Goal: Check status: Check status

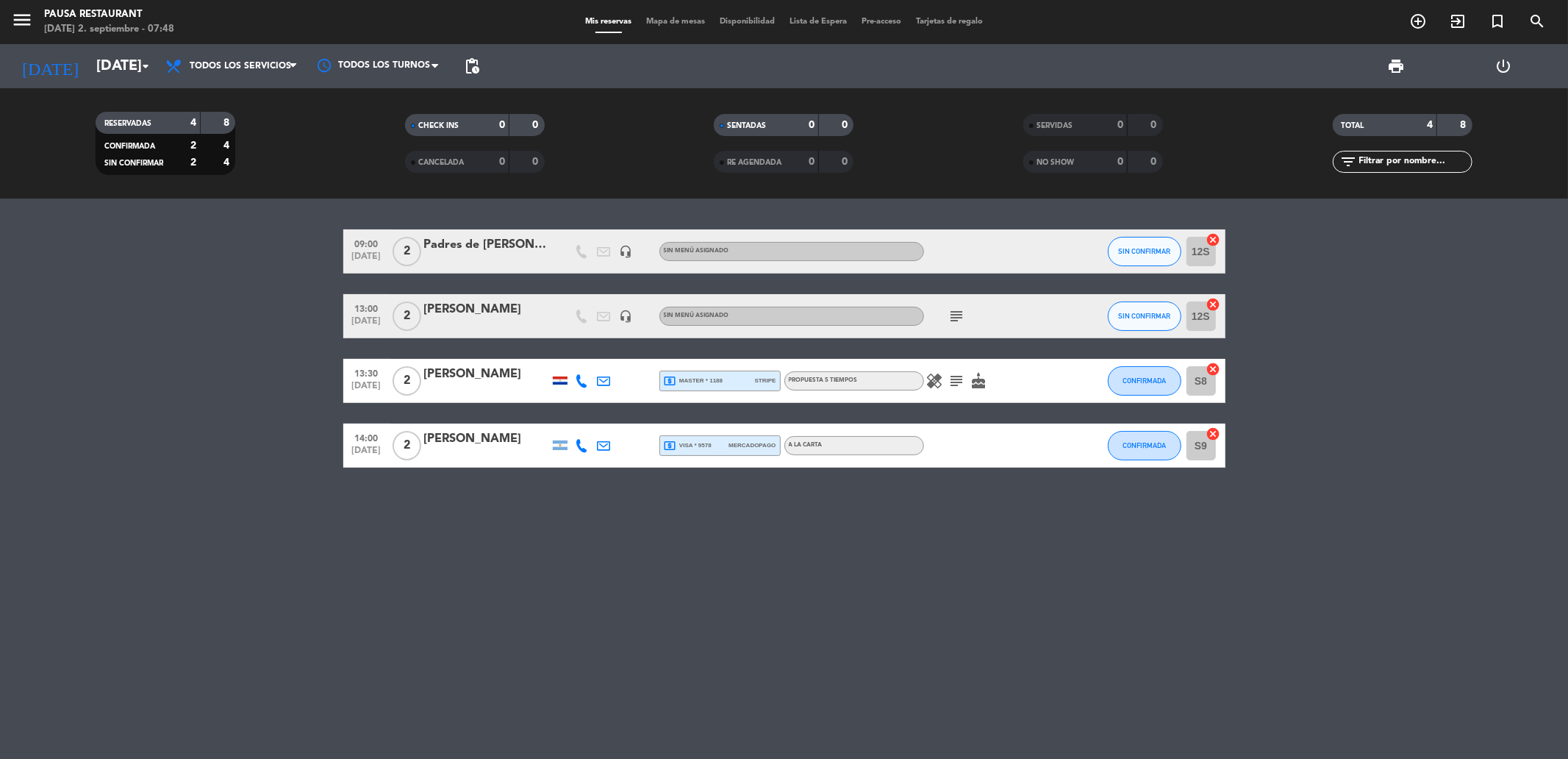
click at [952, 316] on icon "subject" at bounding box center [957, 316] width 18 height 18
click at [265, 373] on bookings-row "09:00 [DATE] 2 Padres de [PERSON_NAME] headset_mic Sin menú asignado SIN CONFIR…" at bounding box center [784, 349] width 1568 height 238
click at [952, 384] on icon "subject" at bounding box center [957, 381] width 18 height 18
click at [872, 374] on div "PROPUESTA 5 TIEMPOS" at bounding box center [854, 381] width 140 height 19
click at [838, 440] on div "A LA CARTA" at bounding box center [854, 446] width 140 height 19
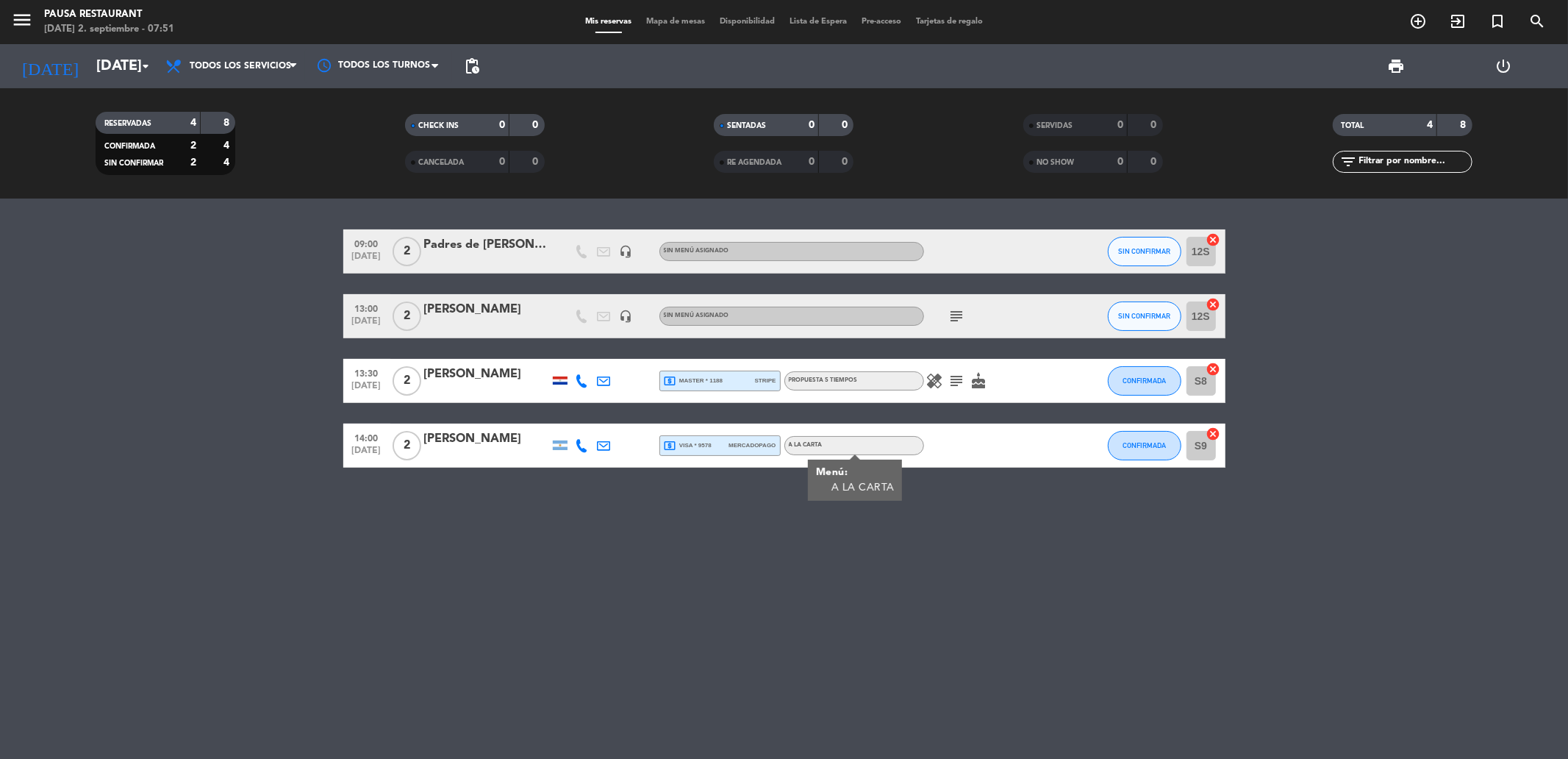
click at [957, 318] on icon "subject" at bounding box center [957, 316] width 18 height 18
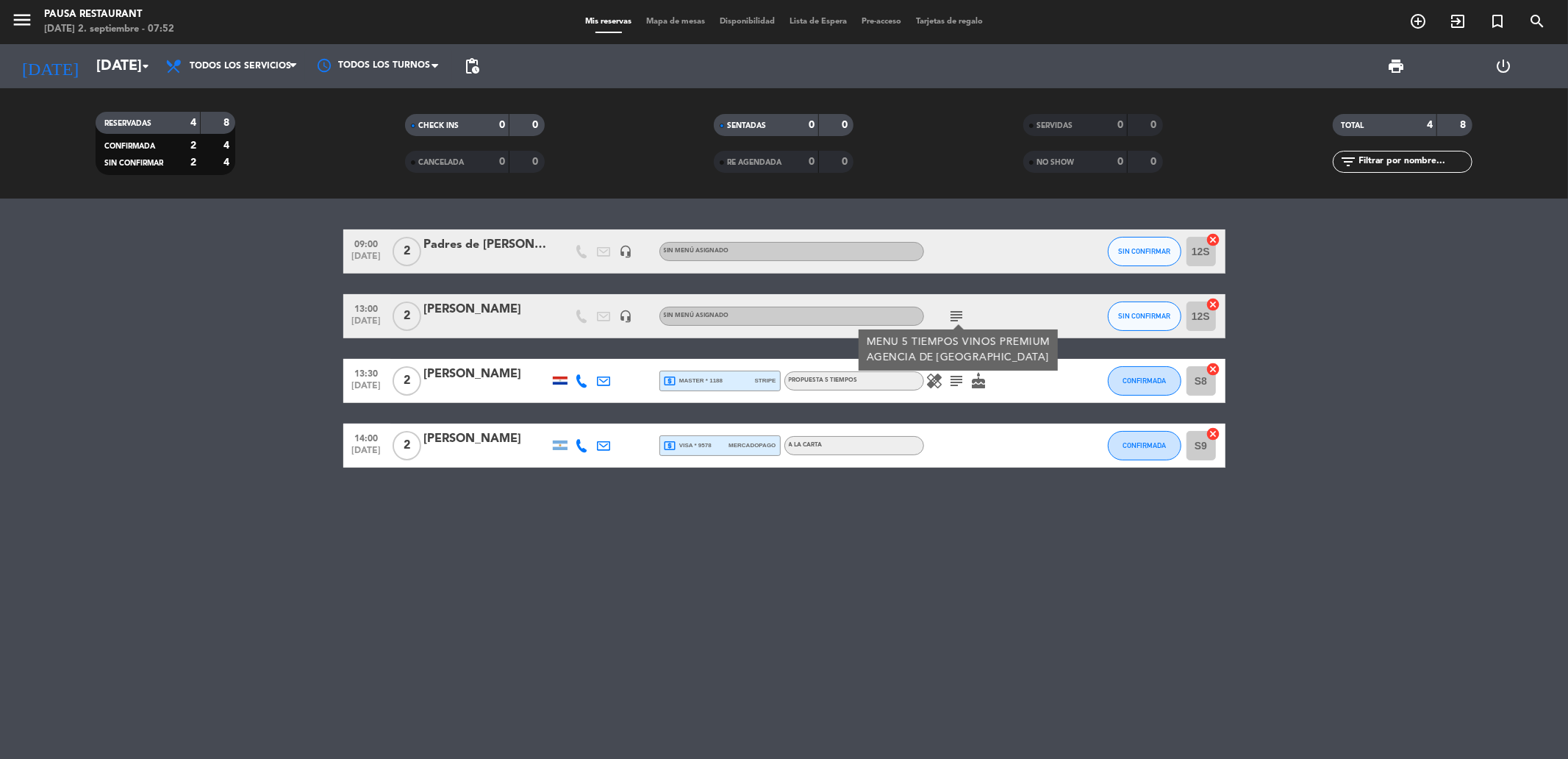
click at [954, 381] on icon "subject" at bounding box center [957, 381] width 18 height 18
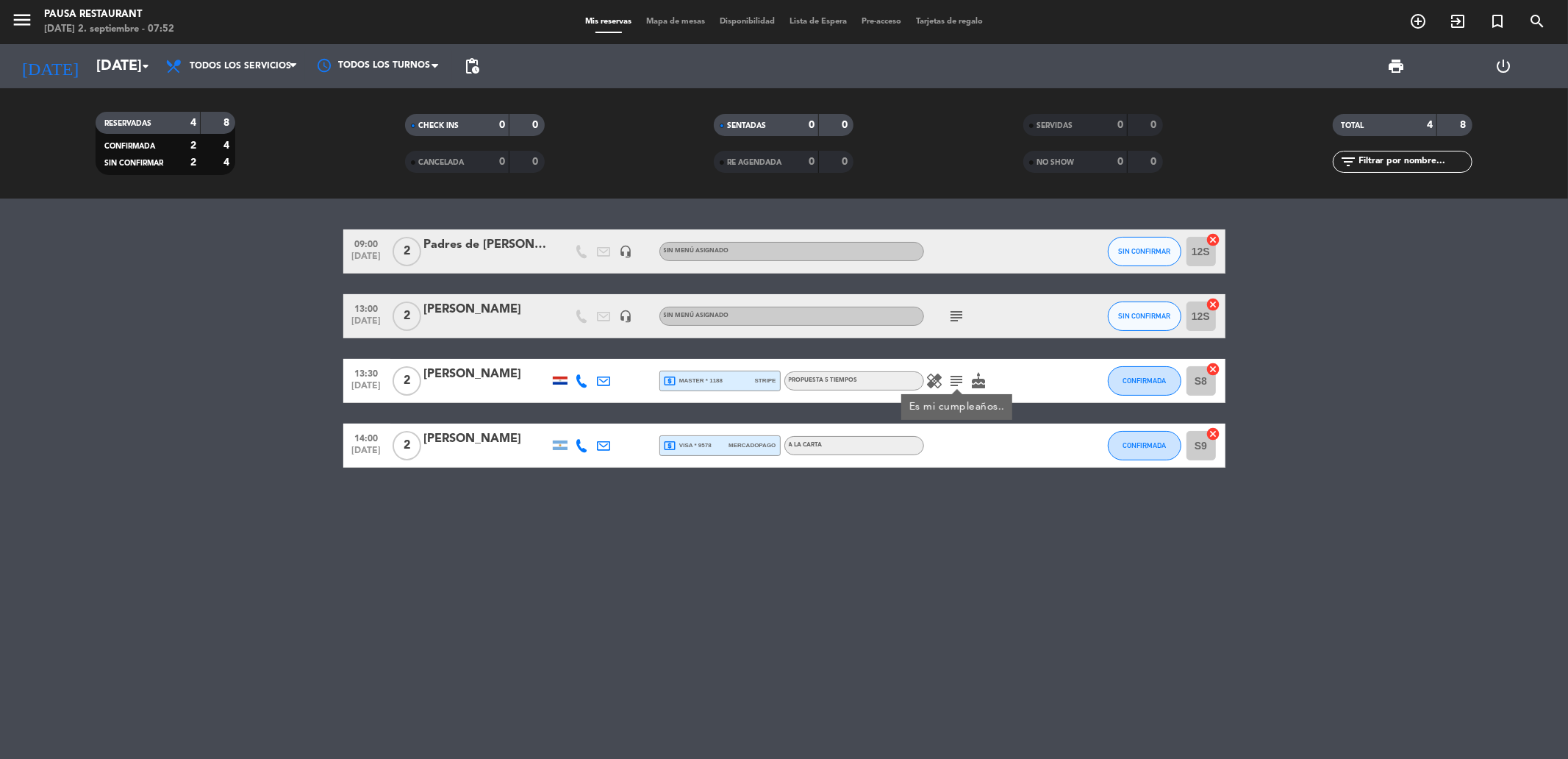
click at [835, 384] on span "PROPUESTA 5 TIEMPOS" at bounding box center [824, 381] width 69 height 6
click at [829, 447] on div "A LA CARTA" at bounding box center [854, 446] width 140 height 19
drag, startPoint x: 0, startPoint y: 628, endPoint x: 79, endPoint y: 581, distance: 91.9
click at [38, 613] on div "09:00 [DATE] 2 Padres de [PERSON_NAME] headset_mic Sin menú asignado SIN CONFIR…" at bounding box center [784, 479] width 1568 height 560
click at [89, 64] on input "[DATE]" at bounding box center [182, 67] width 187 height 33
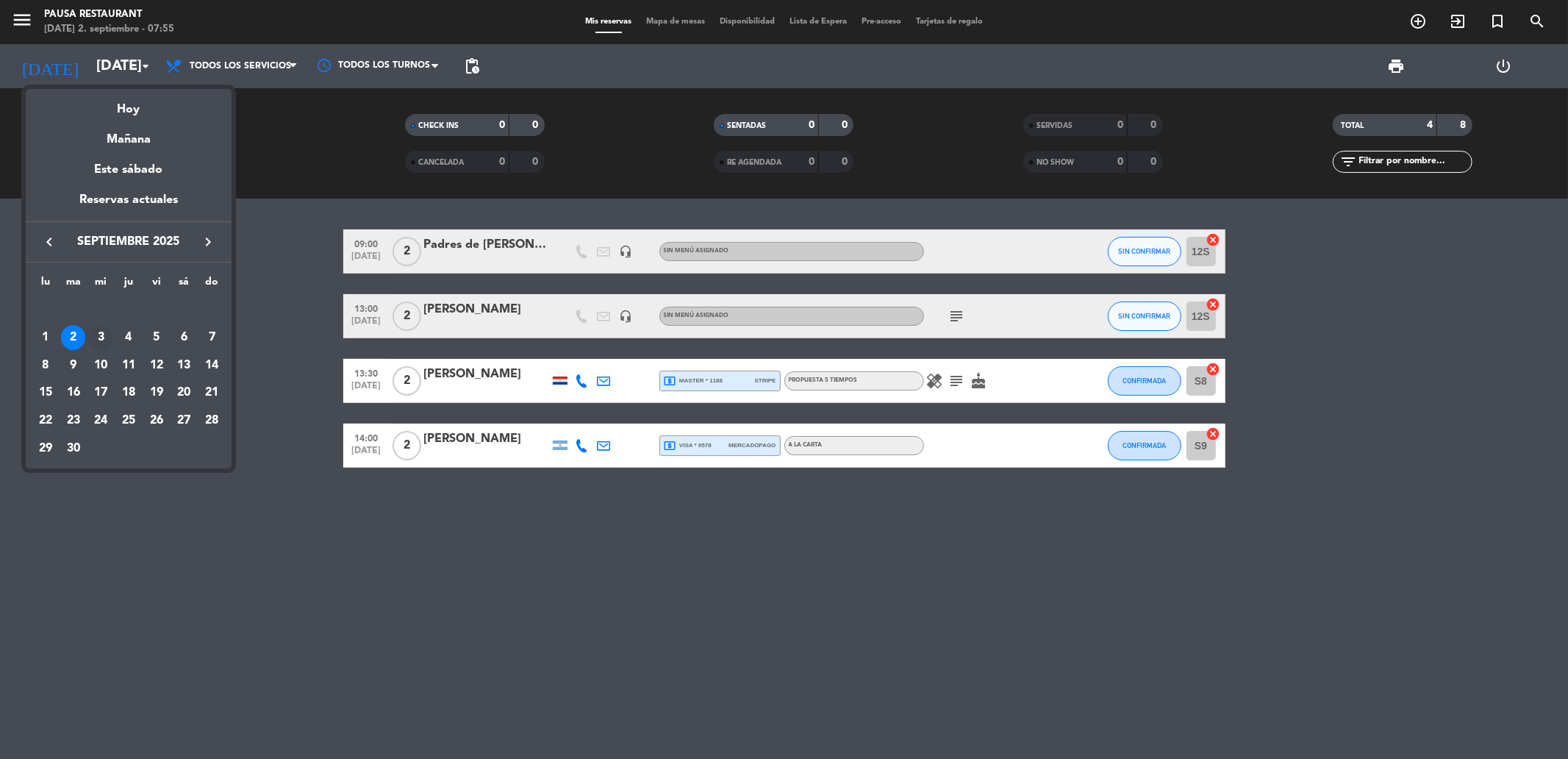
click at [100, 329] on div "3" at bounding box center [100, 338] width 25 height 25
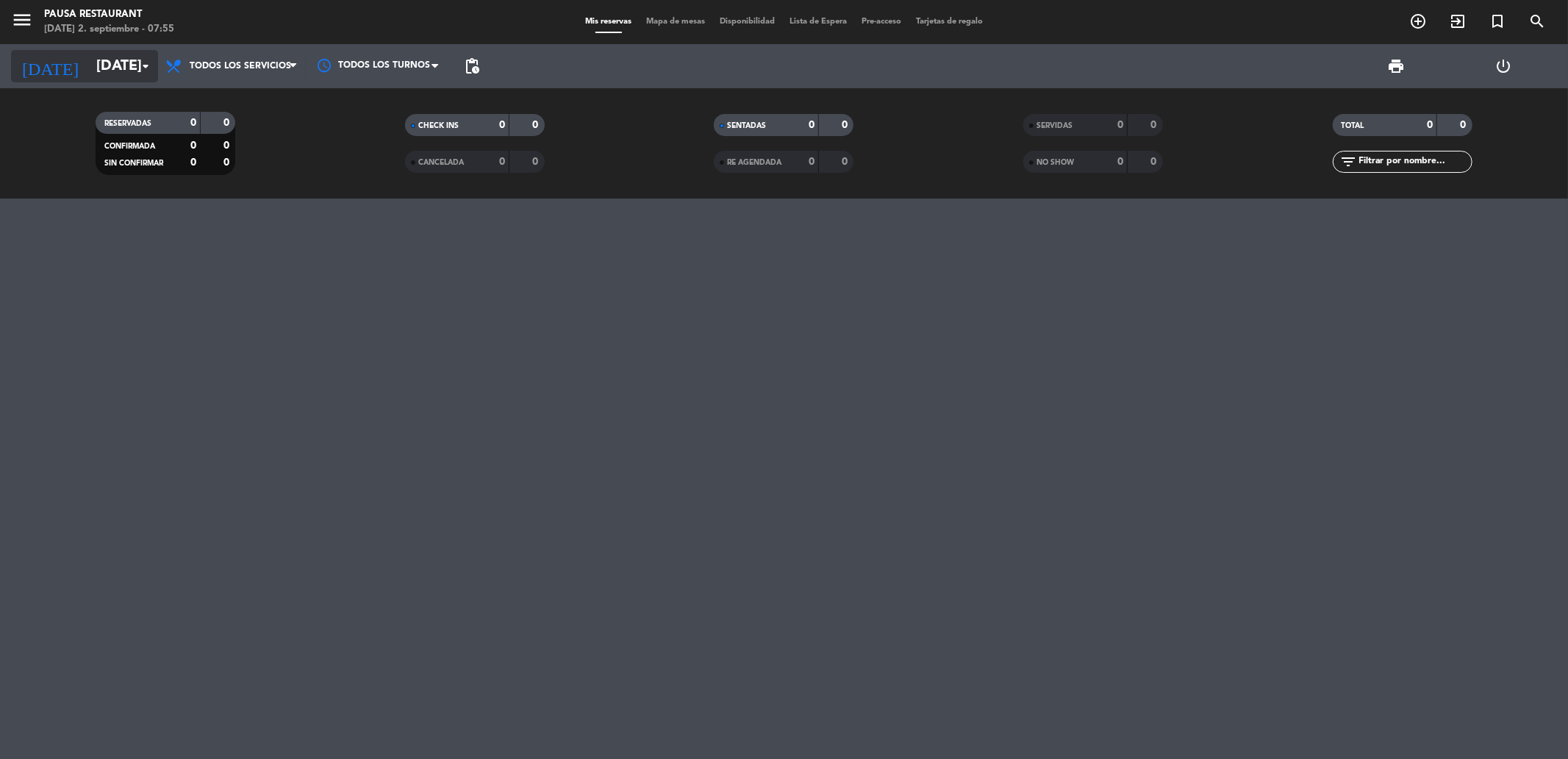
click at [92, 74] on input "[DATE]" at bounding box center [182, 67] width 187 height 33
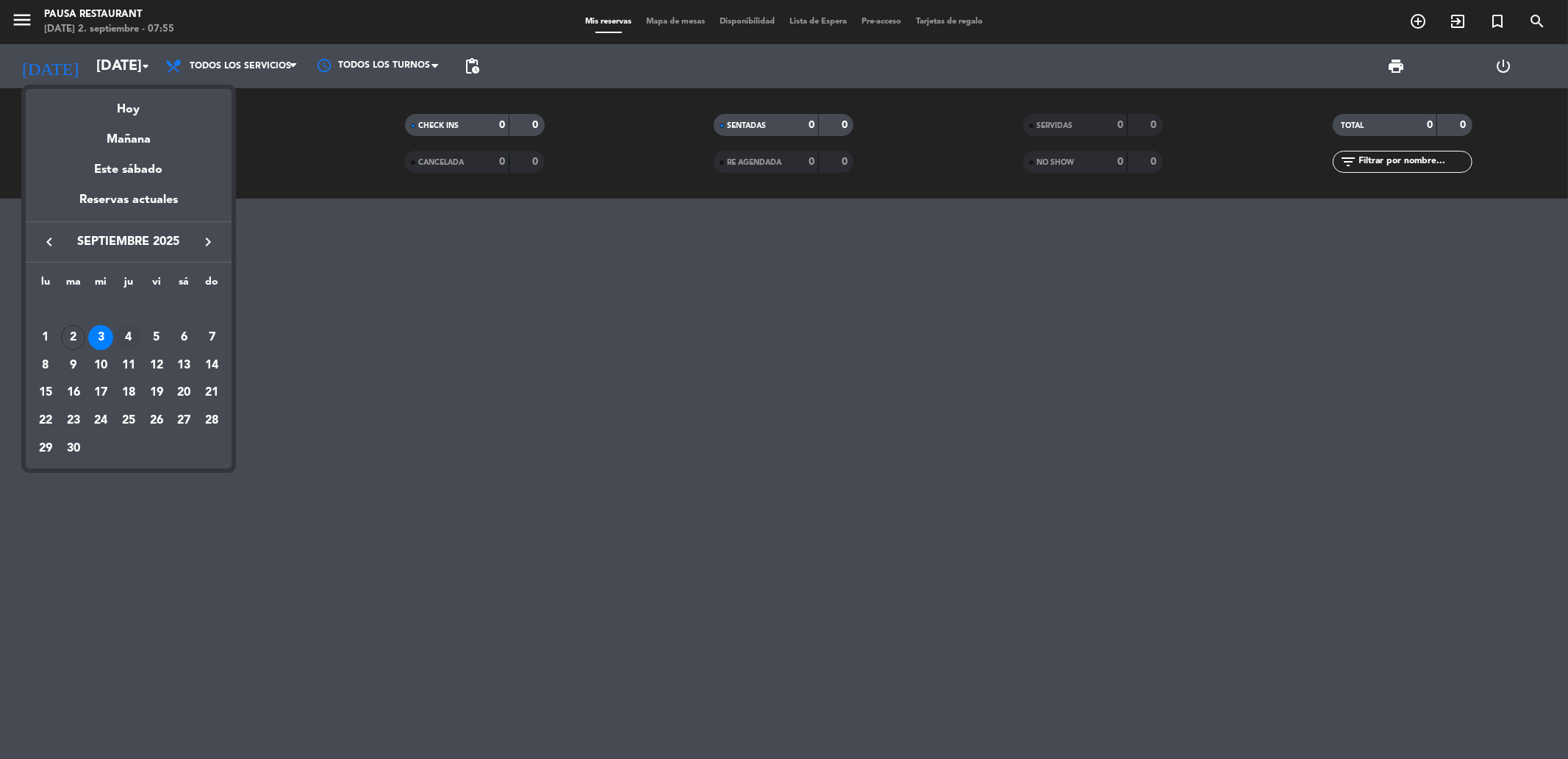
click at [134, 338] on div "4" at bounding box center [129, 338] width 25 height 25
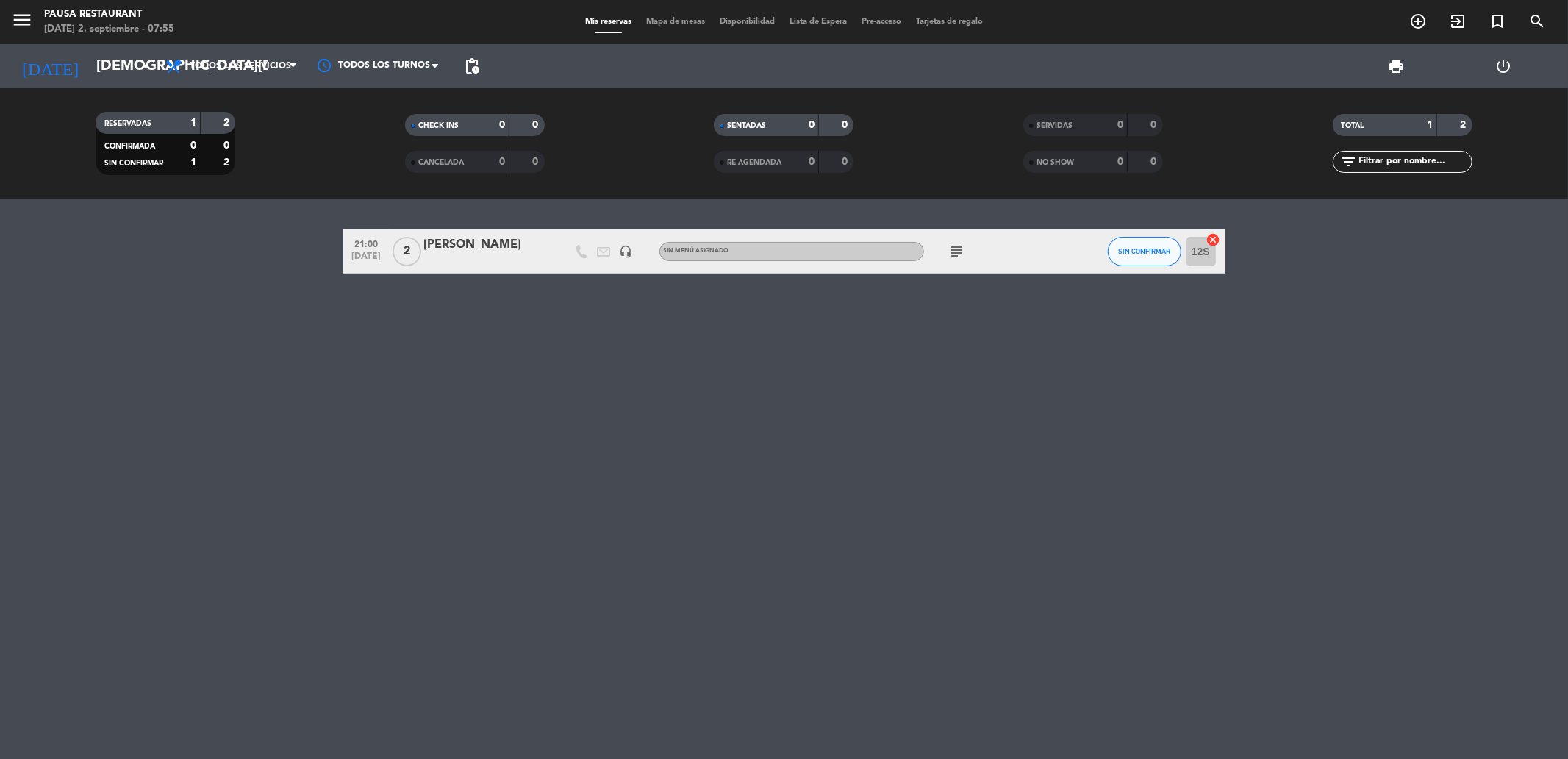
click at [967, 259] on span "subject" at bounding box center [957, 251] width 22 height 18
click at [949, 247] on icon "subject" at bounding box center [957, 251] width 18 height 18
click at [129, 68] on input "[DEMOGRAPHIC_DATA][DATE]" at bounding box center [182, 67] width 187 height 33
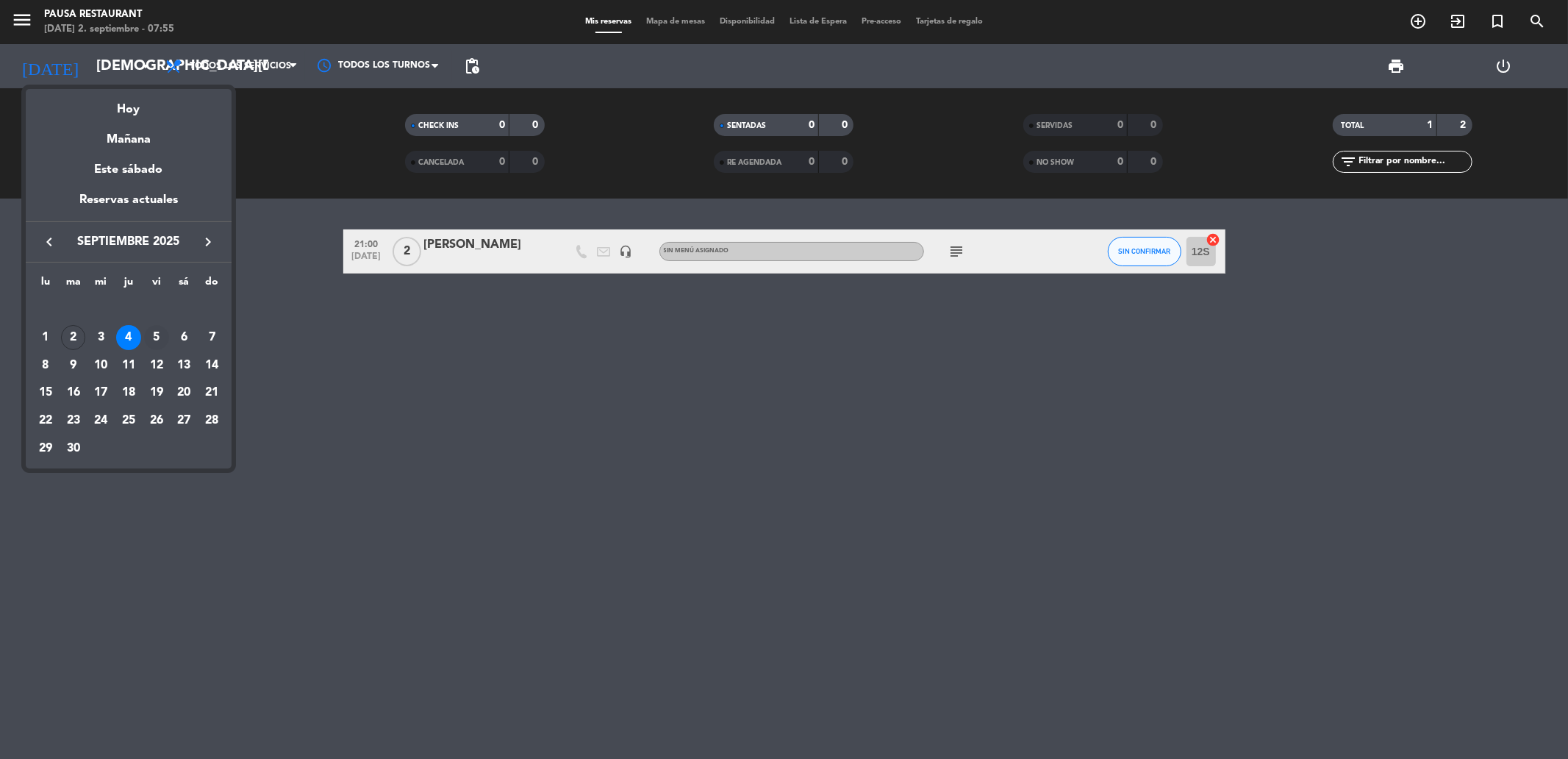
click at [151, 336] on div "5" at bounding box center [157, 338] width 25 height 25
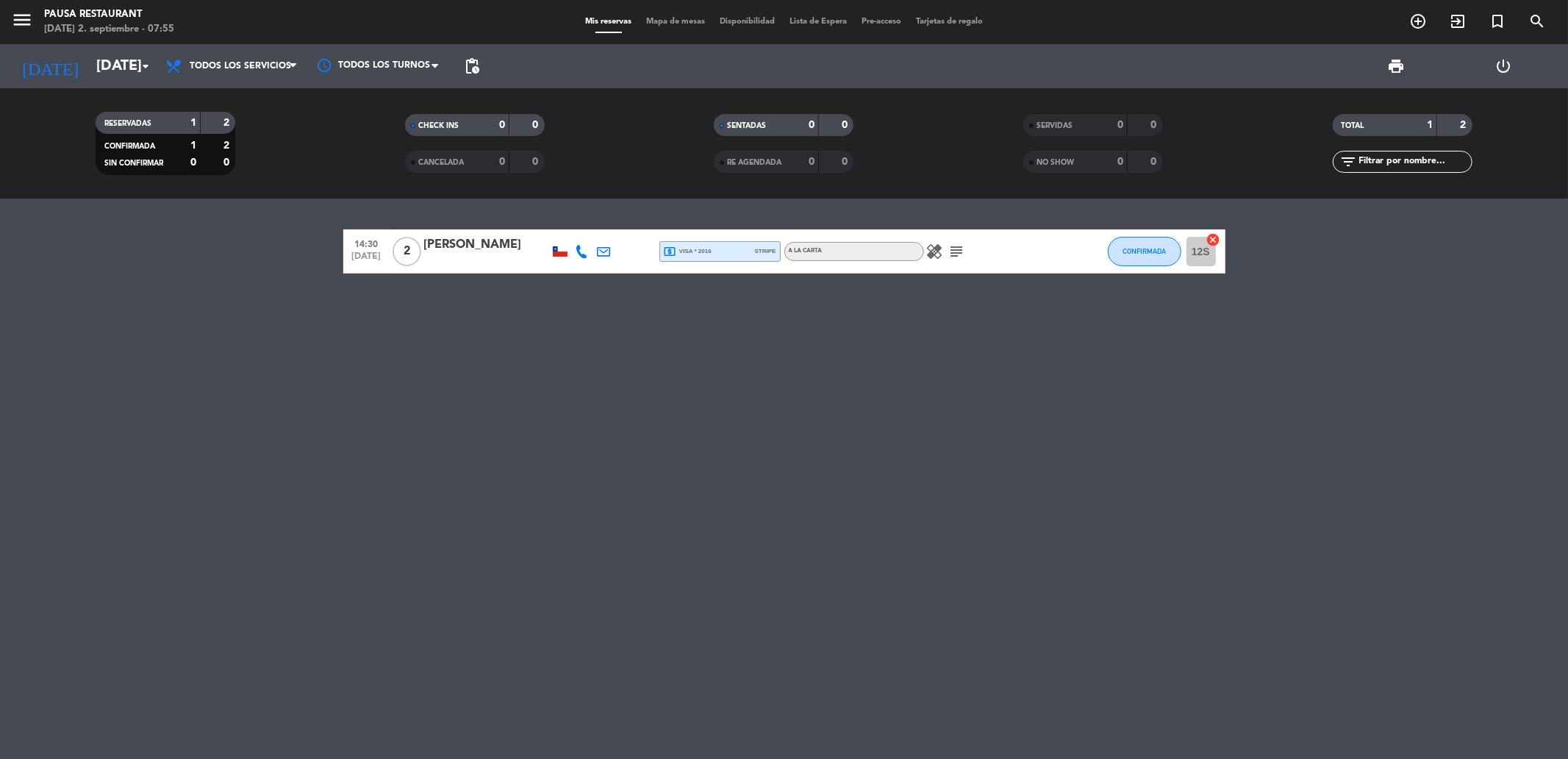
click at [959, 252] on icon "subject" at bounding box center [957, 251] width 18 height 18
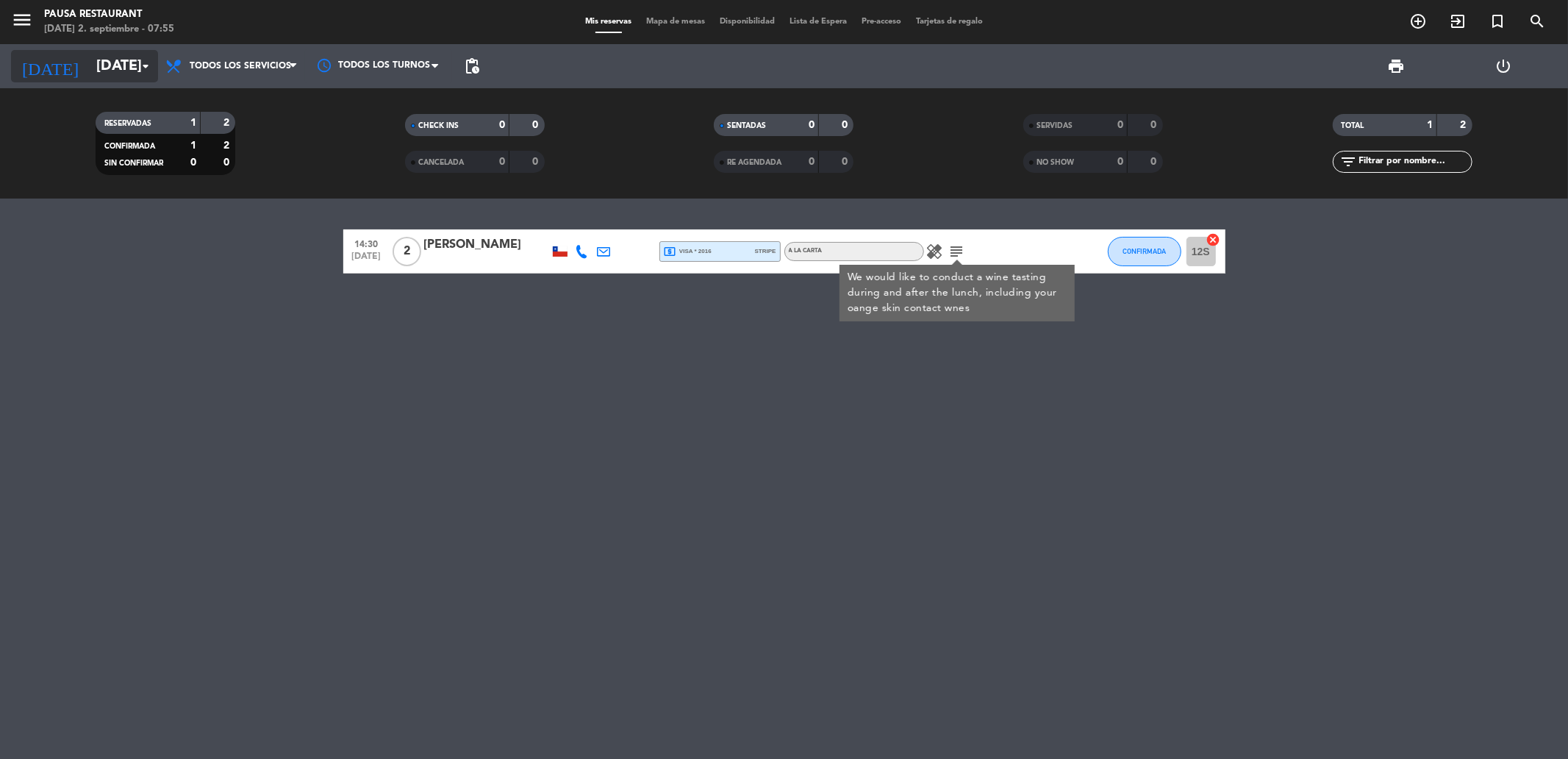
click at [106, 58] on input "[DATE]" at bounding box center [182, 67] width 187 height 33
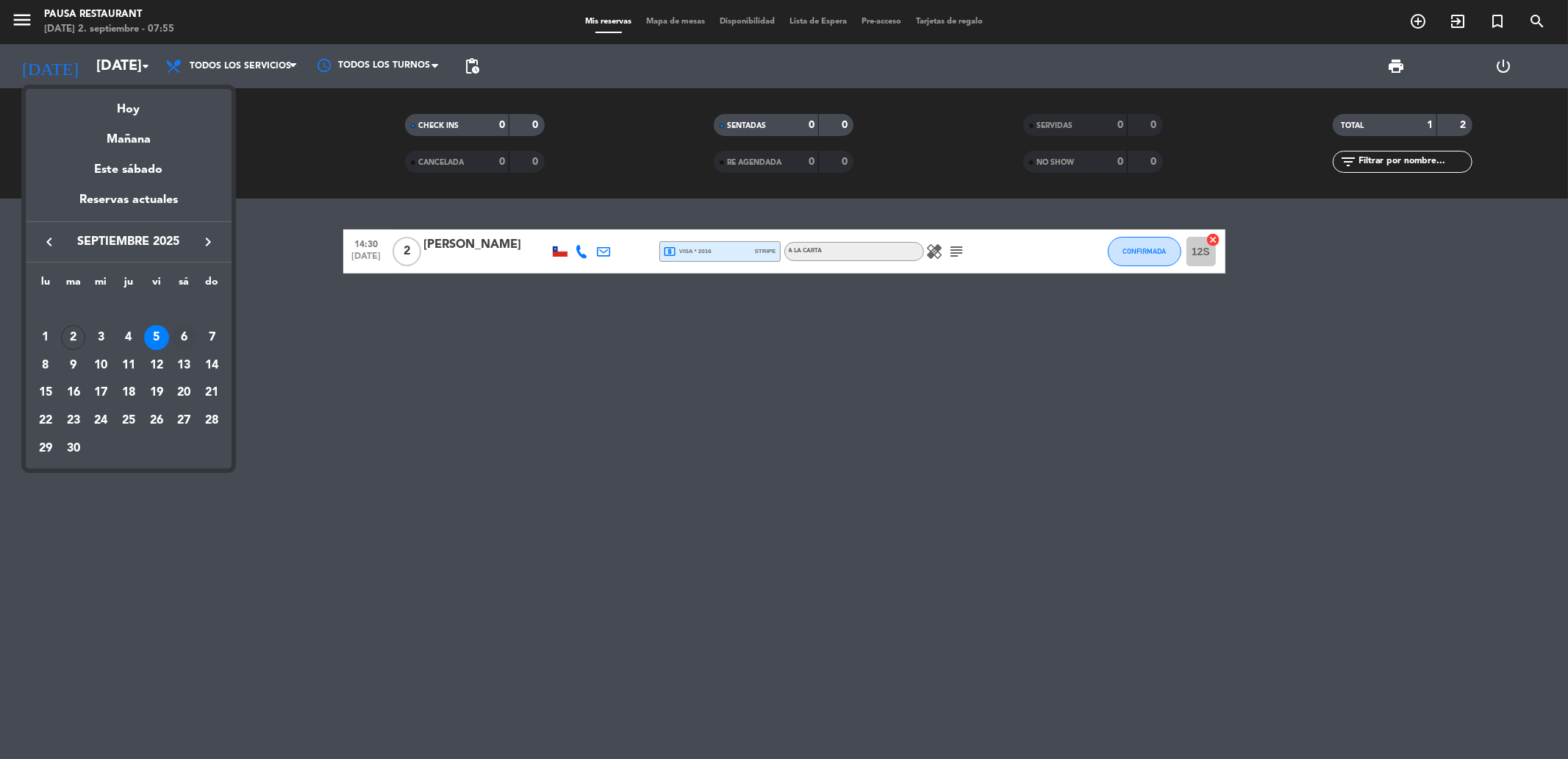
click at [188, 332] on div "6" at bounding box center [184, 338] width 25 height 25
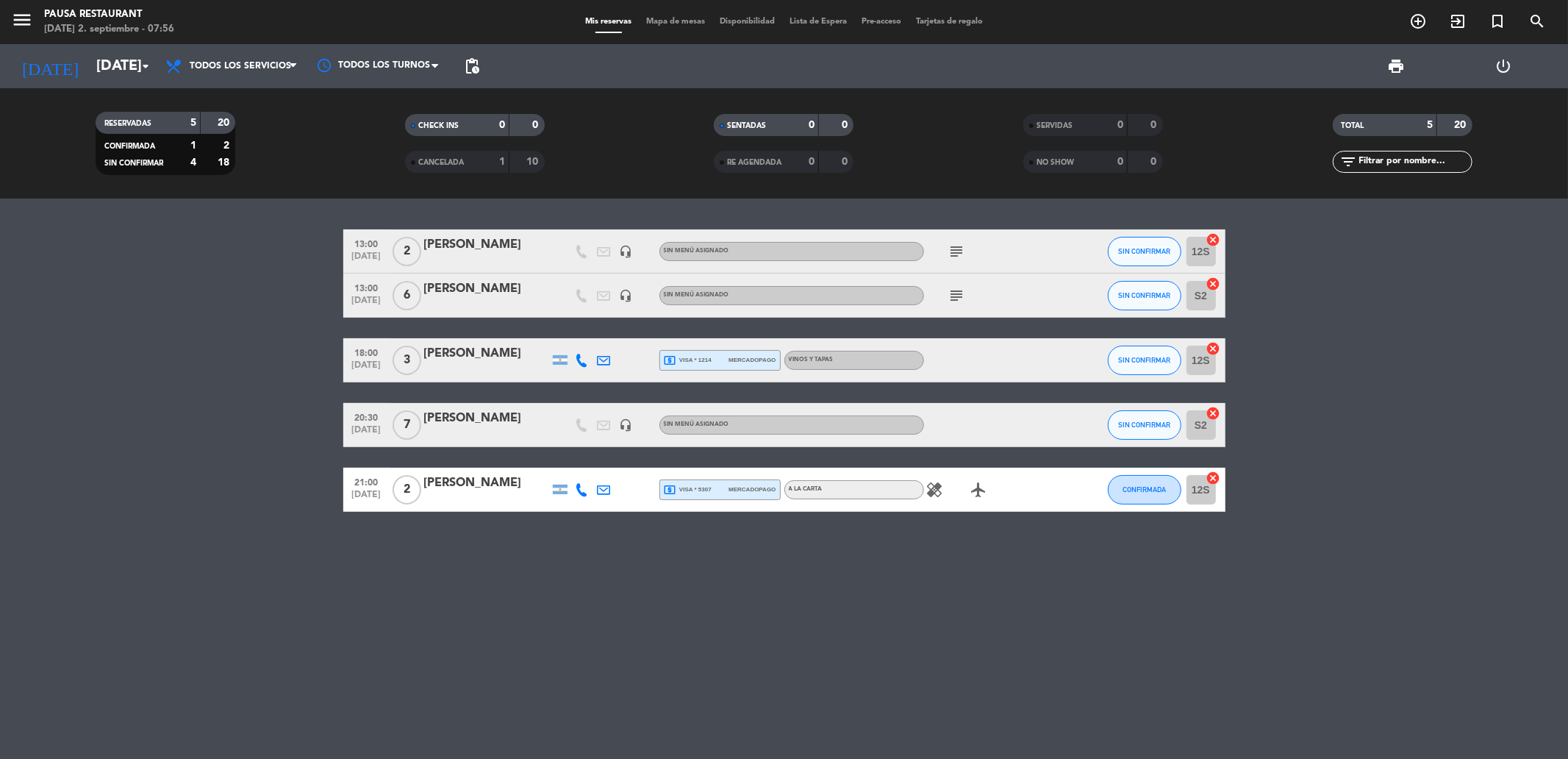
click at [967, 253] on span "subject" at bounding box center [957, 251] width 22 height 18
click at [949, 245] on icon "subject" at bounding box center [957, 251] width 18 height 18
click at [959, 295] on icon "subject" at bounding box center [957, 296] width 18 height 18
click at [795, 364] on div "VINOS Y TAPAS" at bounding box center [811, 360] width 45 height 10
click at [783, 435] on div "20:30 [DATE] 7 [PERSON_NAME] headset_mic Sin menú asignado SIN CONFIRMAR S2 can…" at bounding box center [784, 425] width 882 height 44
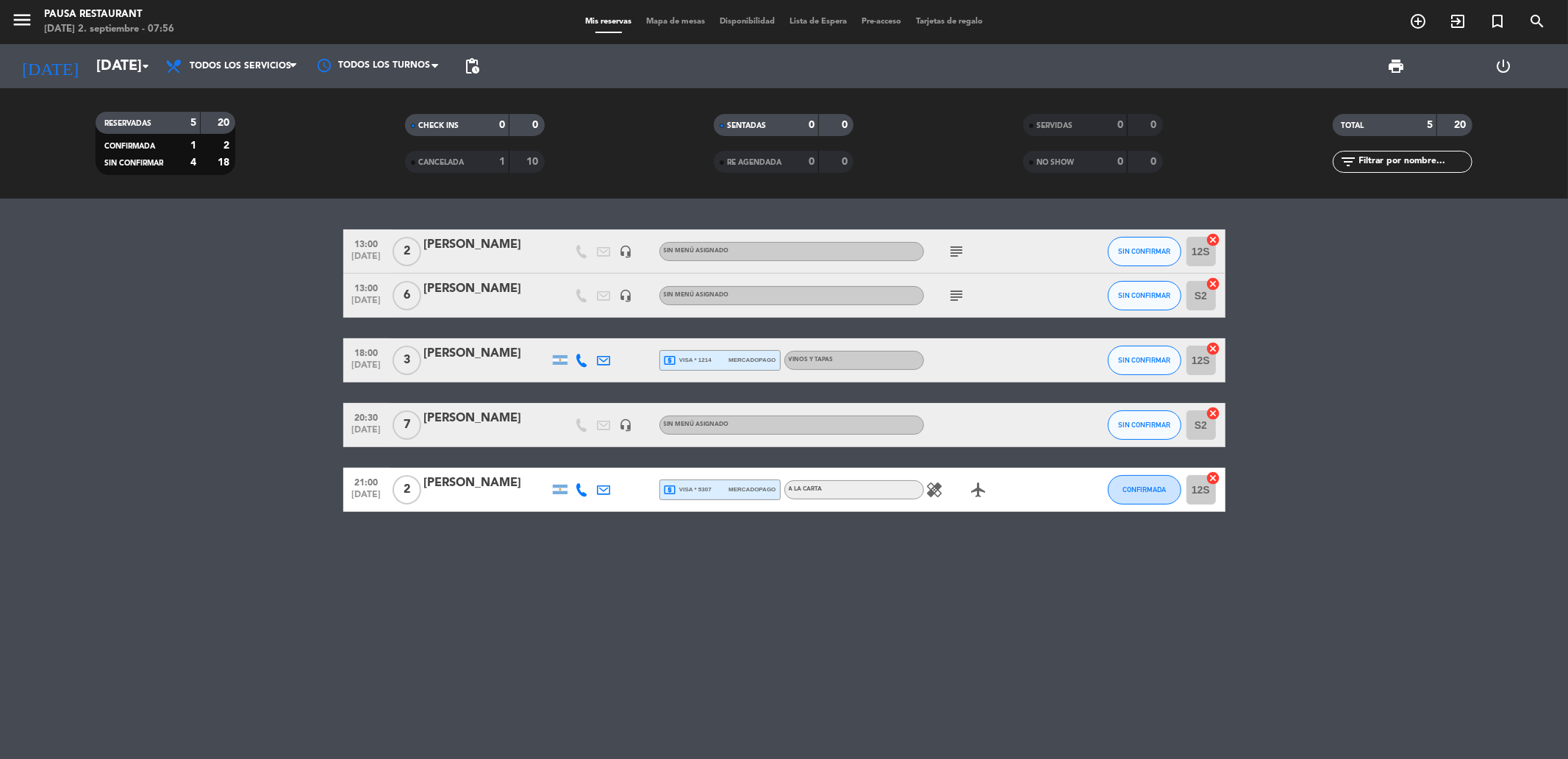
click at [746, 416] on div "Sin menú asignado" at bounding box center [792, 425] width 264 height 19
click at [931, 481] on icon "healing" at bounding box center [935, 490] width 18 height 18
click at [984, 493] on icon "airplanemode_active" at bounding box center [979, 490] width 18 height 18
click at [843, 490] on div "A LA CARTA" at bounding box center [854, 490] width 140 height 19
click at [89, 65] on input "[DATE]" at bounding box center [182, 67] width 187 height 33
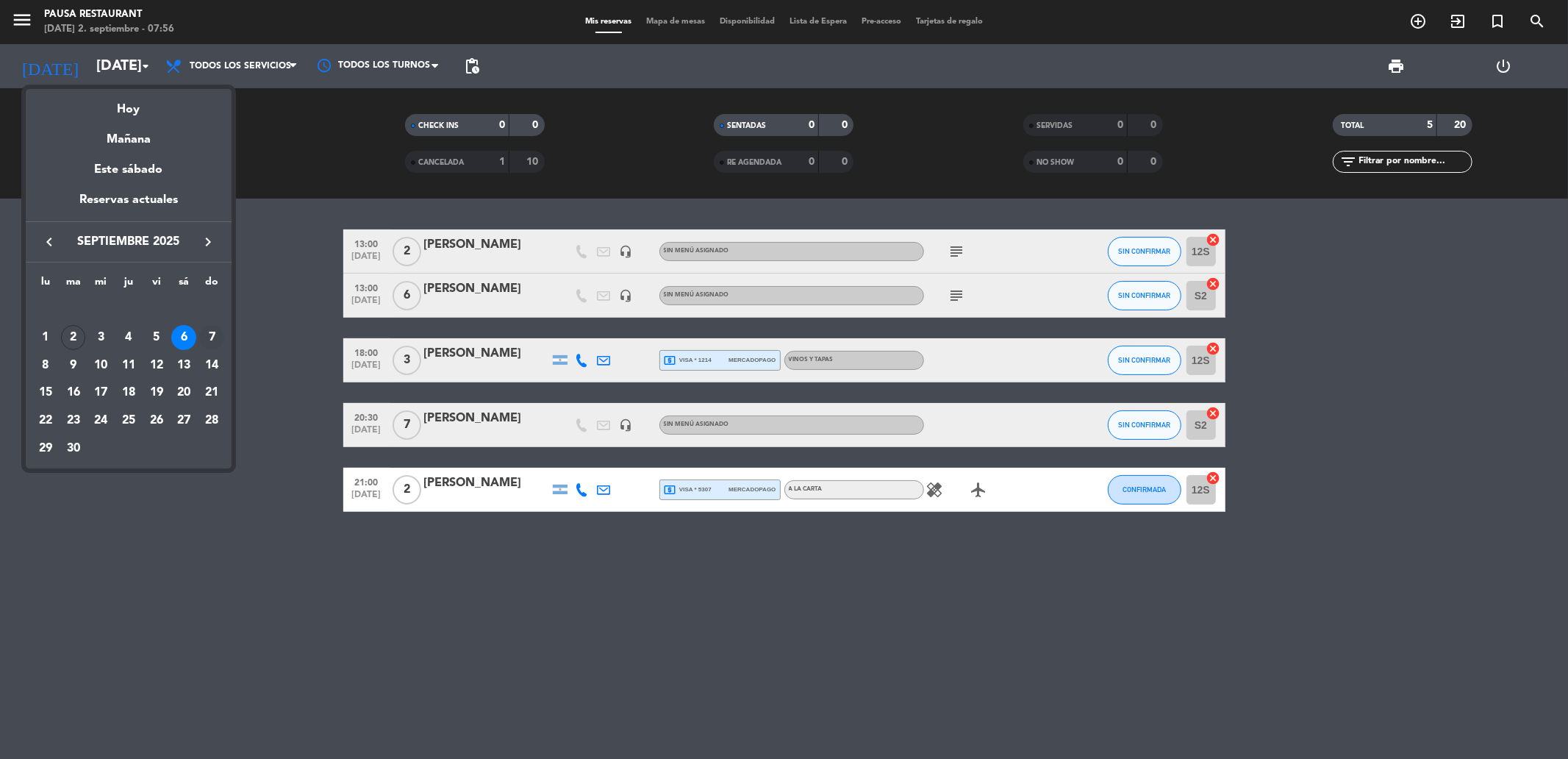
click at [205, 333] on div "7" at bounding box center [212, 338] width 25 height 25
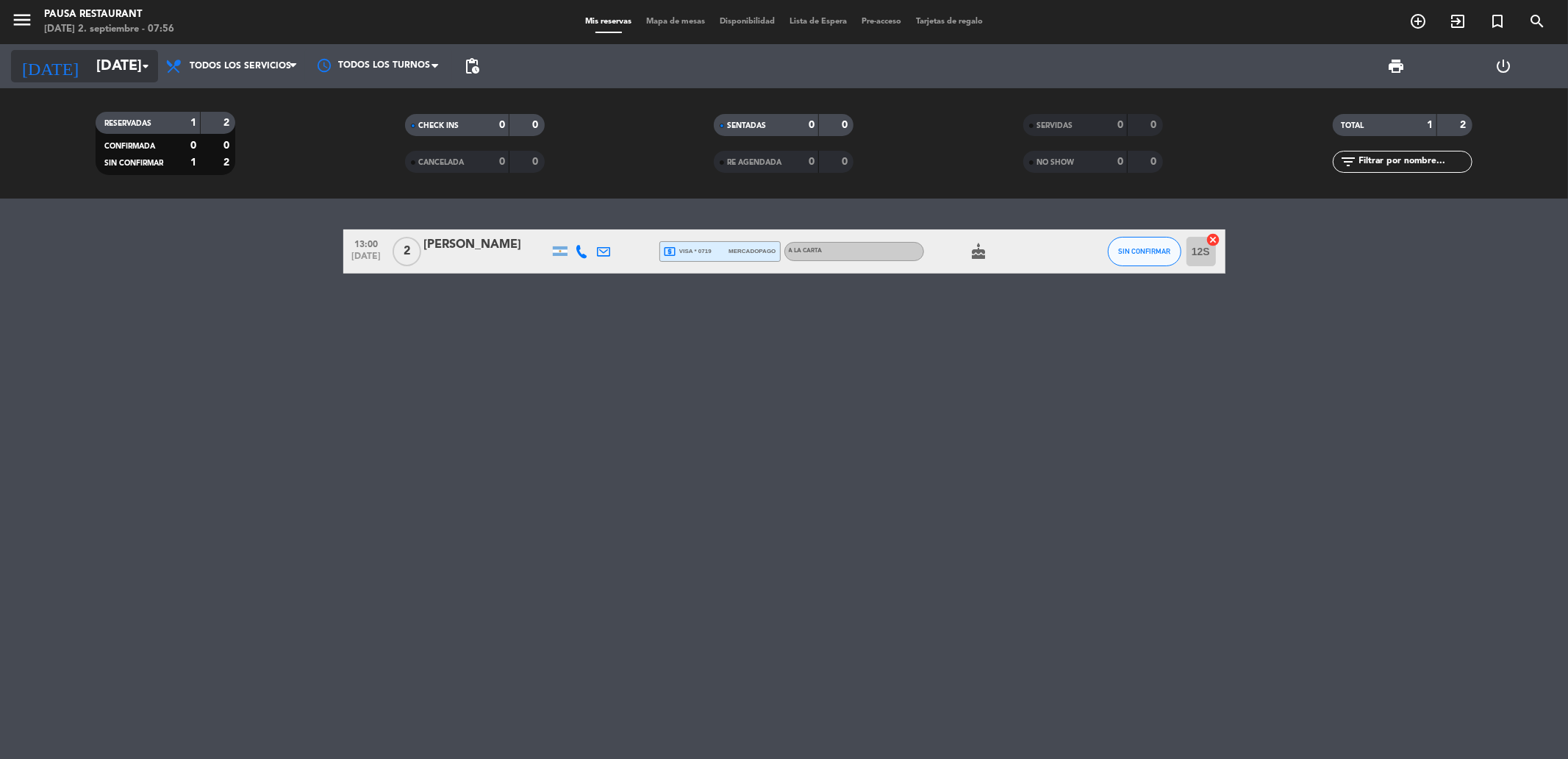
click at [95, 74] on input "[DATE]" at bounding box center [182, 67] width 187 height 33
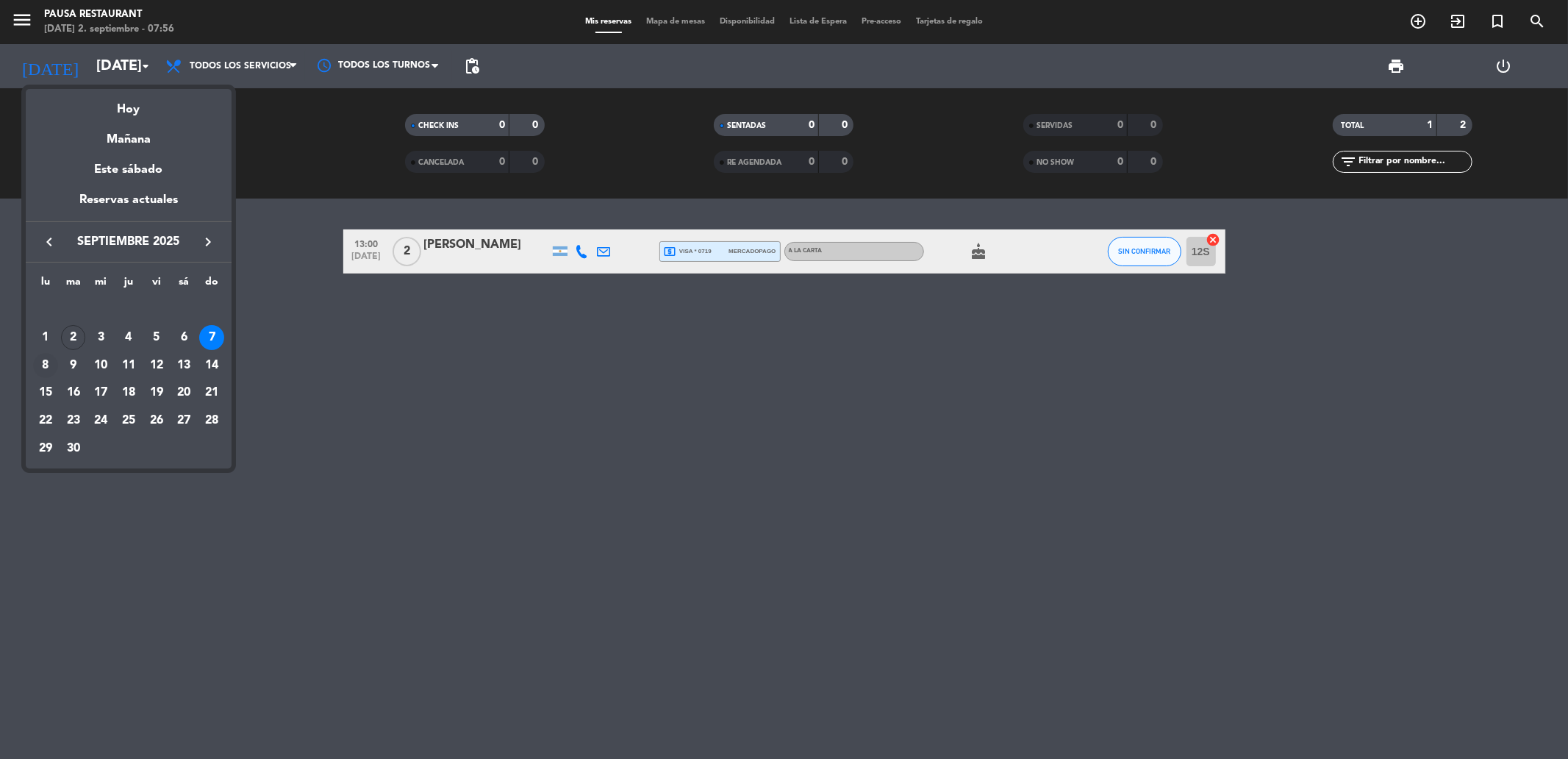
click at [42, 358] on div "8" at bounding box center [46, 366] width 25 height 25
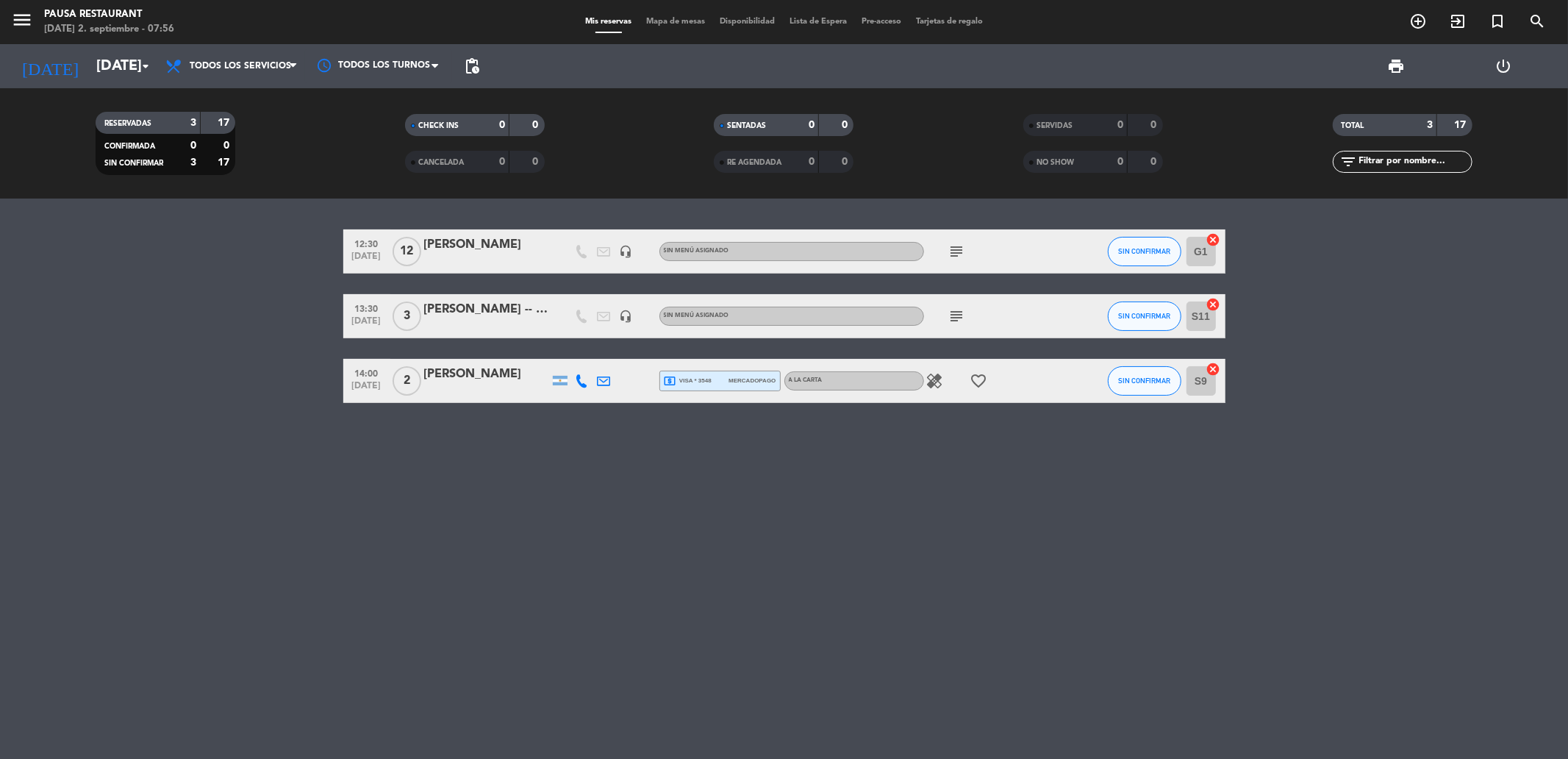
click at [954, 250] on icon "subject" at bounding box center [957, 251] width 18 height 18
click at [954, 313] on icon "subject" at bounding box center [957, 316] width 18 height 18
click at [973, 384] on icon "favorite_border" at bounding box center [979, 381] width 18 height 18
click at [120, 90] on div "RESERVADAS 3 17 CONFIRMADA 0 0 SIN CONFIRMAR 3 17 CHECK INS 0 0 CANCELADA 0 0 S…" at bounding box center [784, 143] width 1568 height 110
click at [106, 68] on input "[DATE]" at bounding box center [182, 67] width 187 height 33
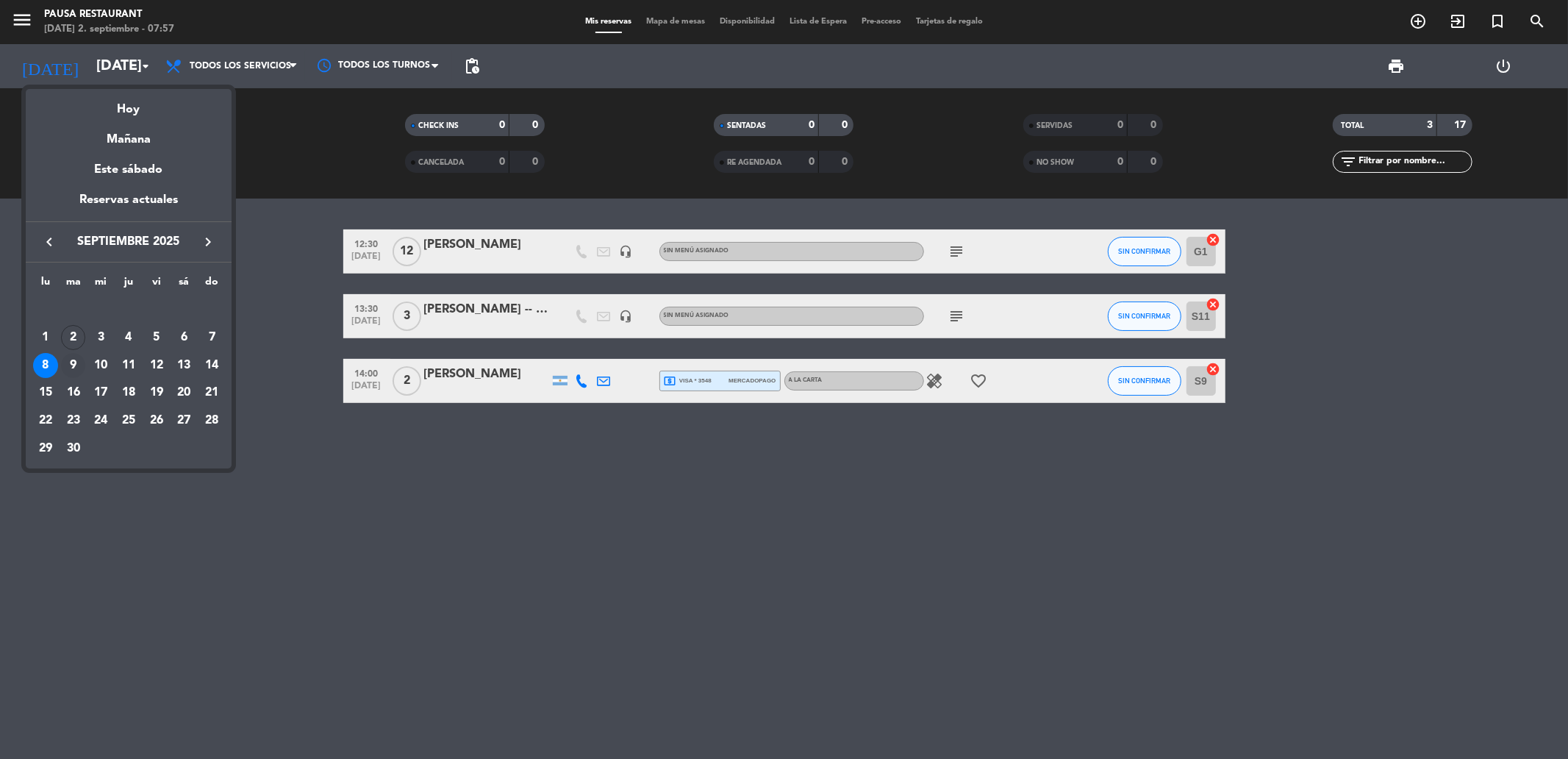
click at [66, 364] on div "9" at bounding box center [74, 366] width 25 height 25
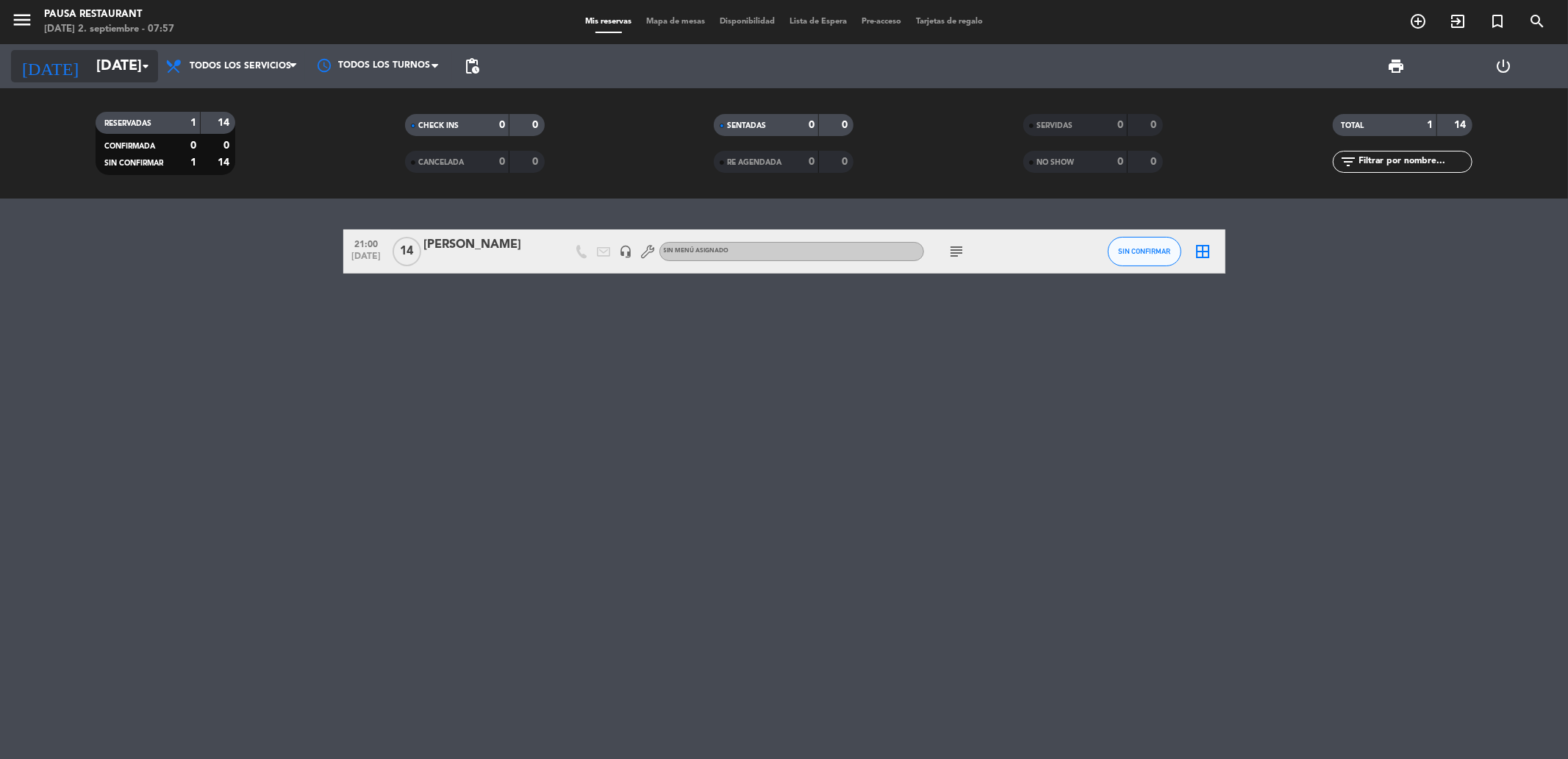
click at [104, 75] on input "[DATE]" at bounding box center [182, 67] width 187 height 33
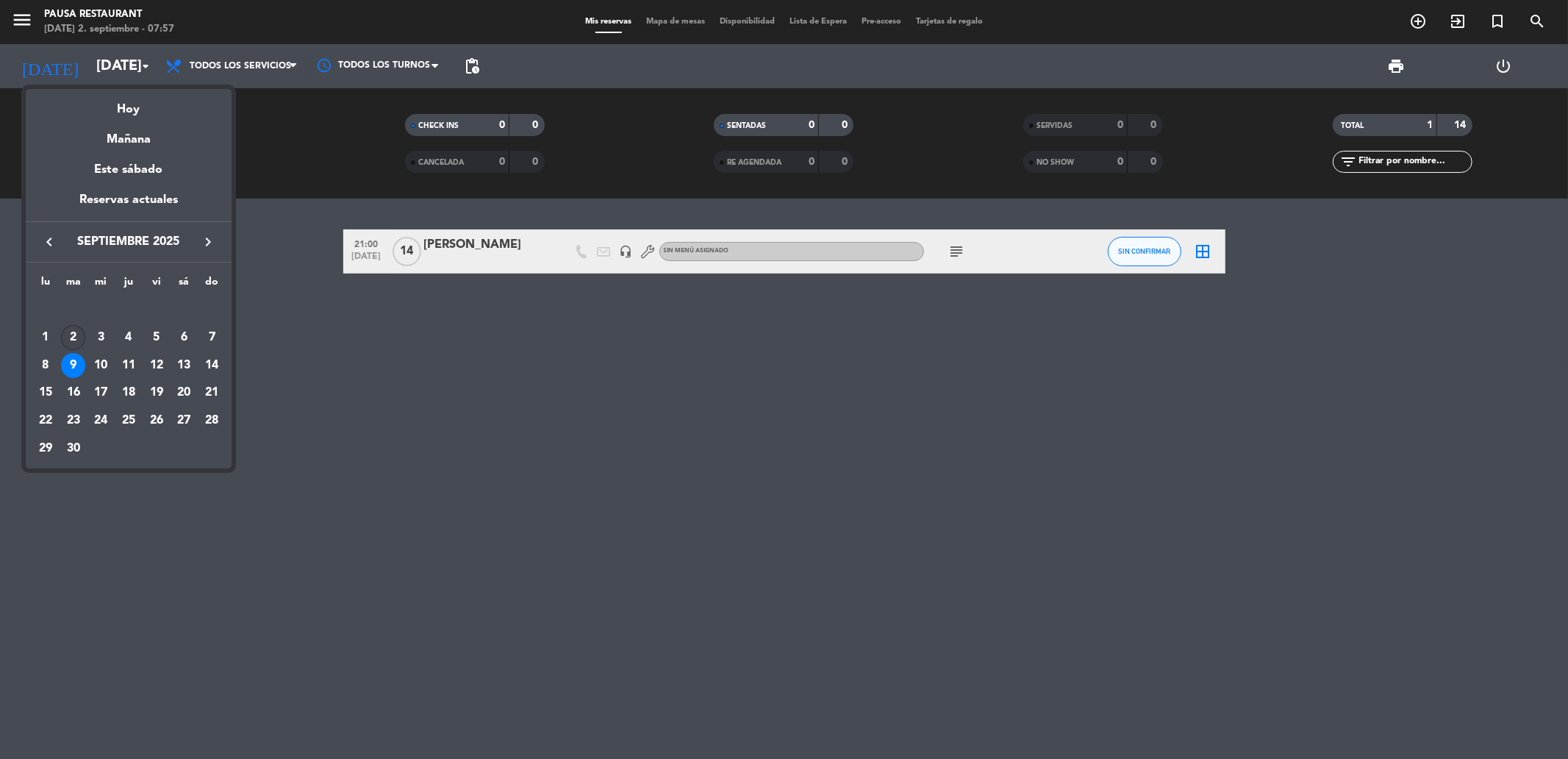
click at [79, 333] on div "2" at bounding box center [74, 338] width 25 height 25
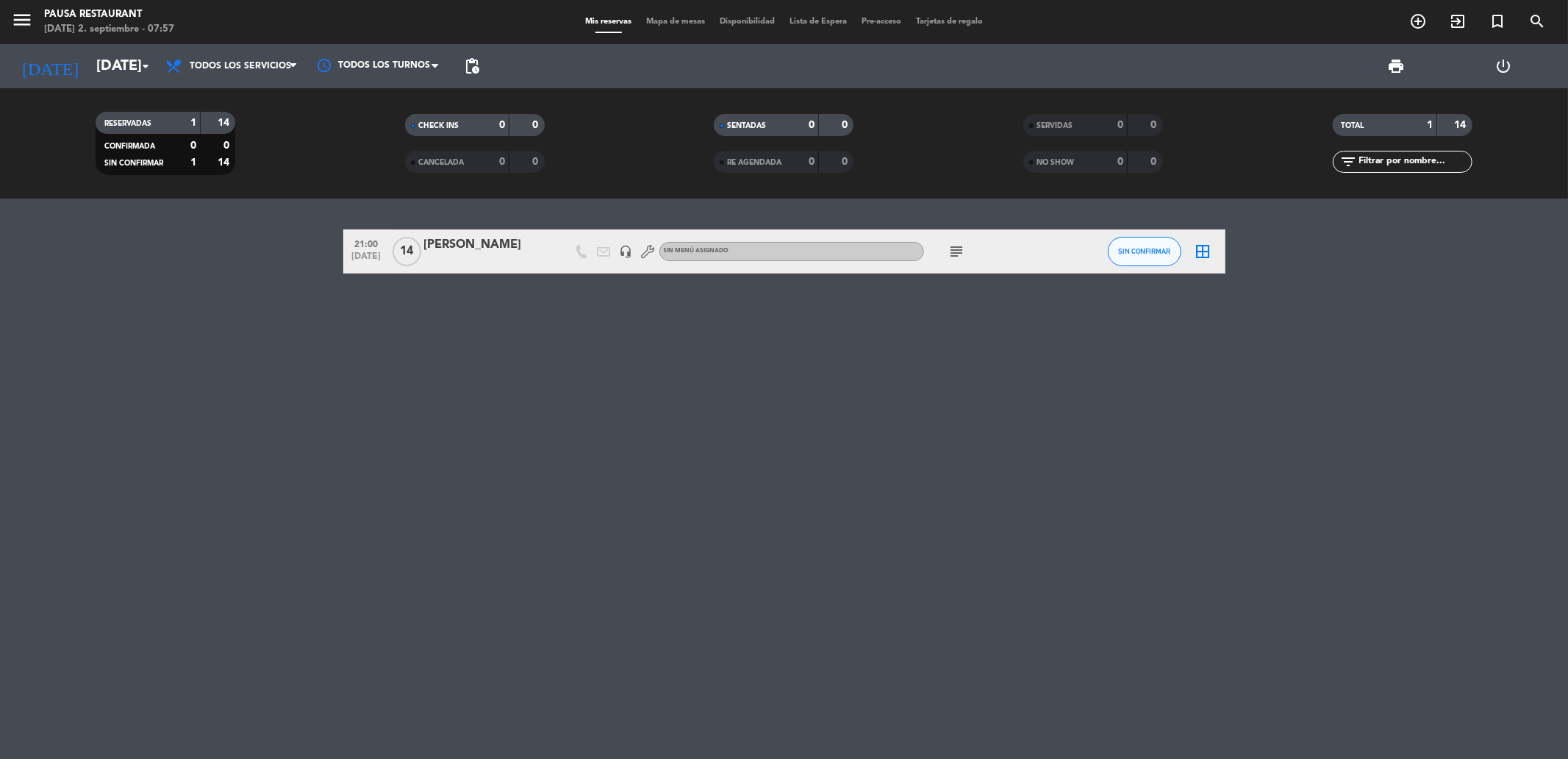
type input "[DATE]"
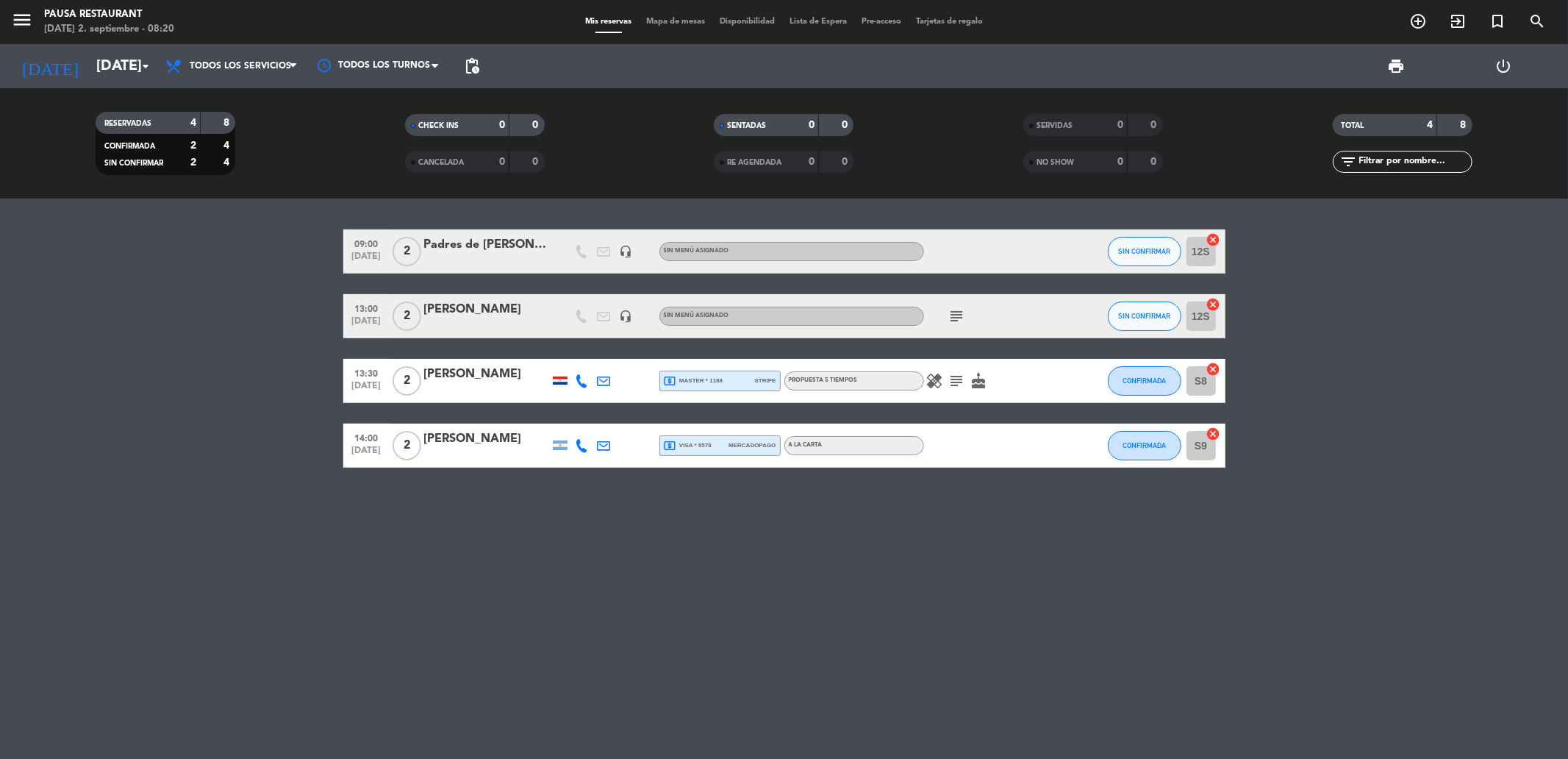
click at [494, 318] on div "[PERSON_NAME]" at bounding box center [486, 310] width 125 height 19
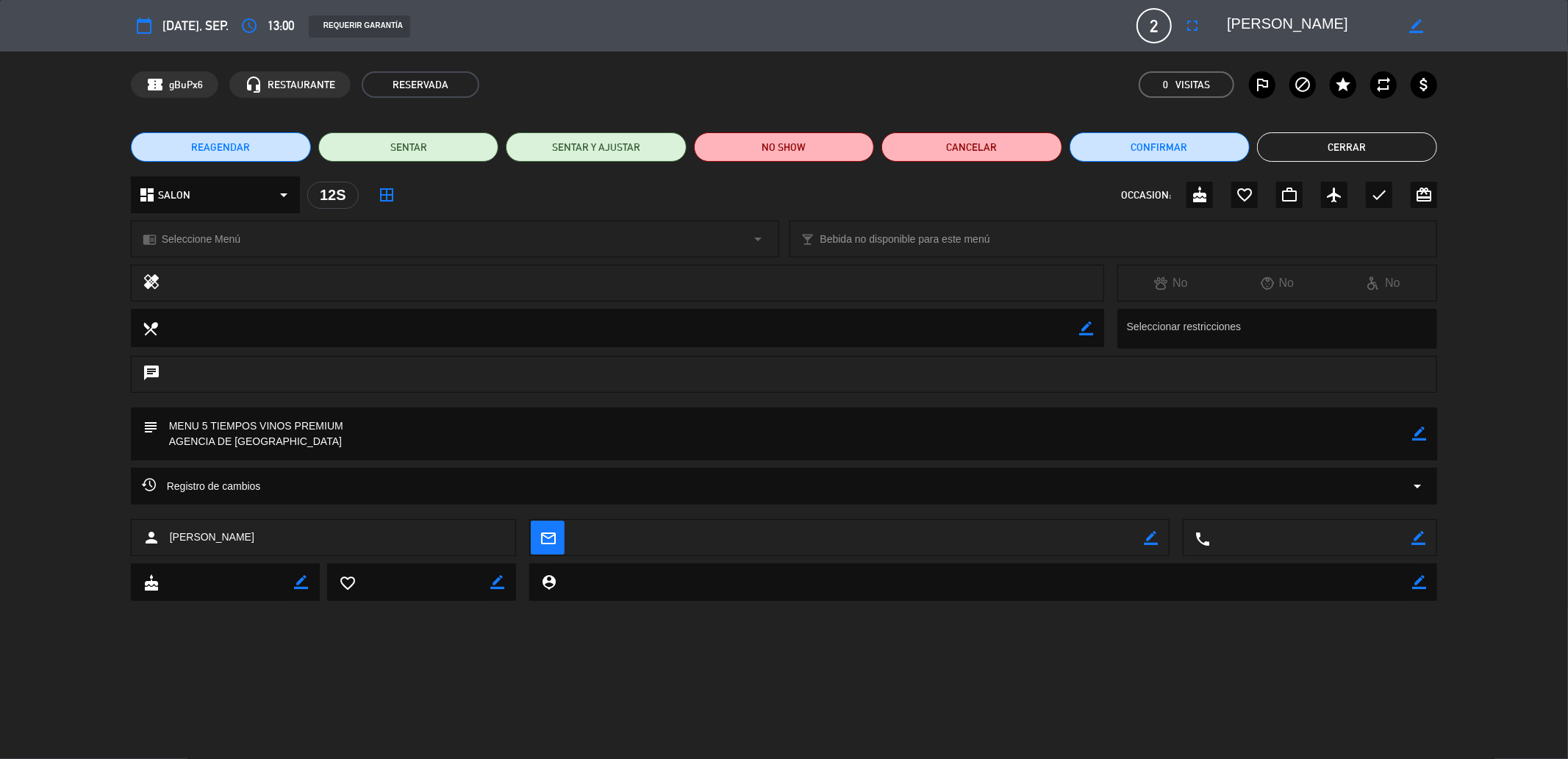
click at [1338, 157] on button "Cerrar" at bounding box center [1347, 147] width 180 height 30
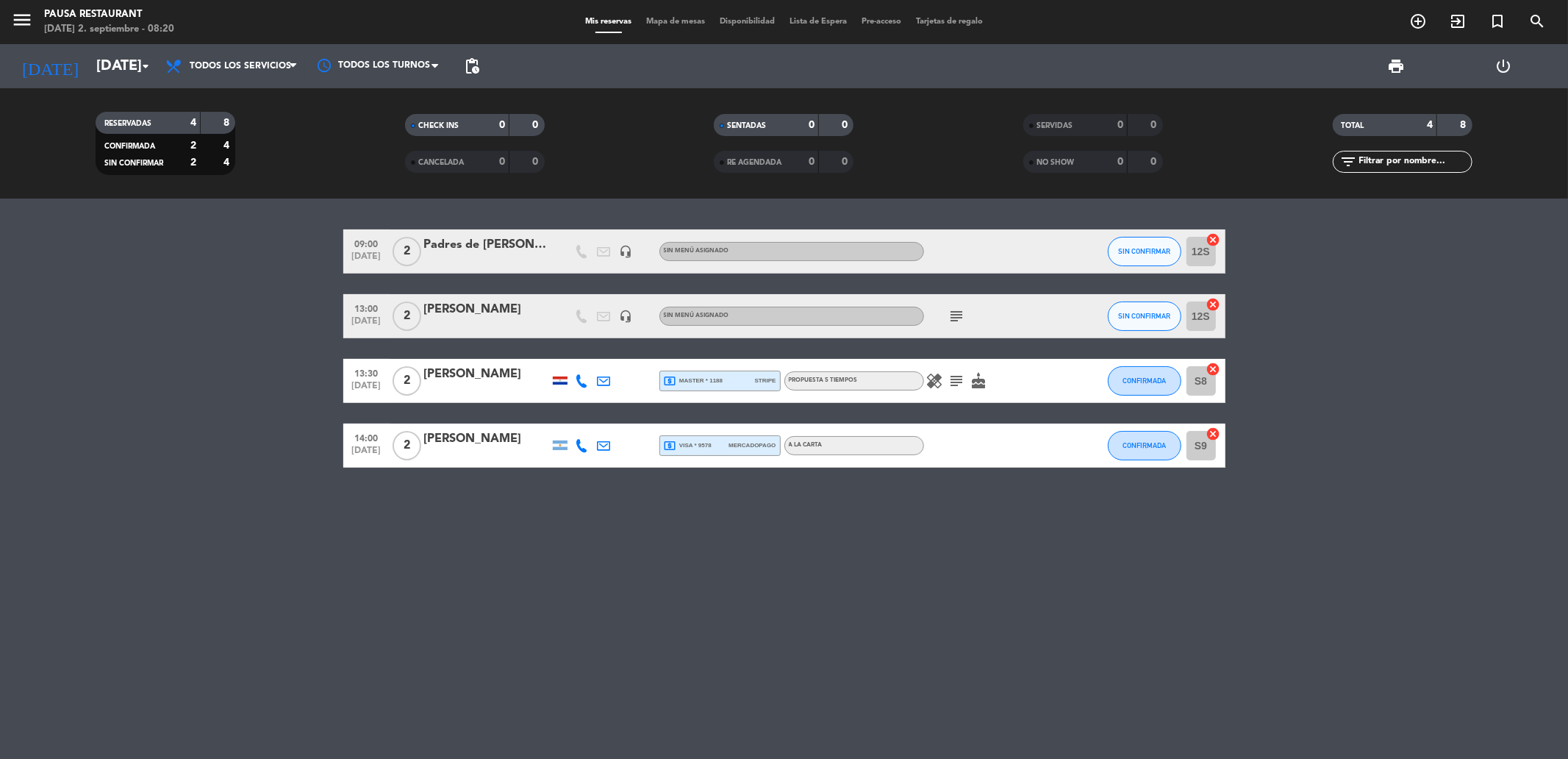
click at [503, 380] on div "[PERSON_NAME]" at bounding box center [486, 375] width 125 height 19
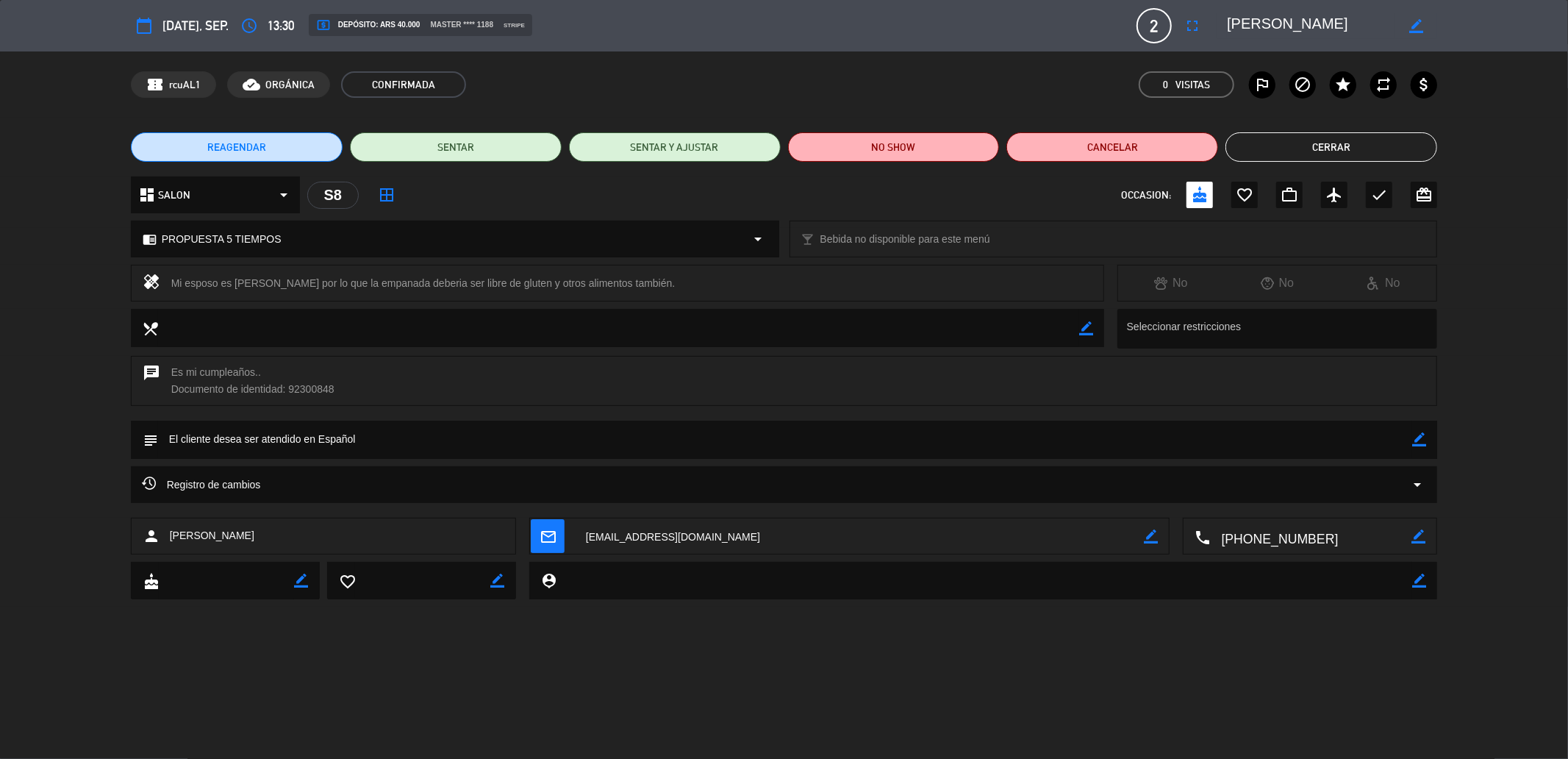
click at [1307, 141] on button "Cerrar" at bounding box center [1331, 147] width 212 height 30
